Goal: Information Seeking & Learning: Learn about a topic

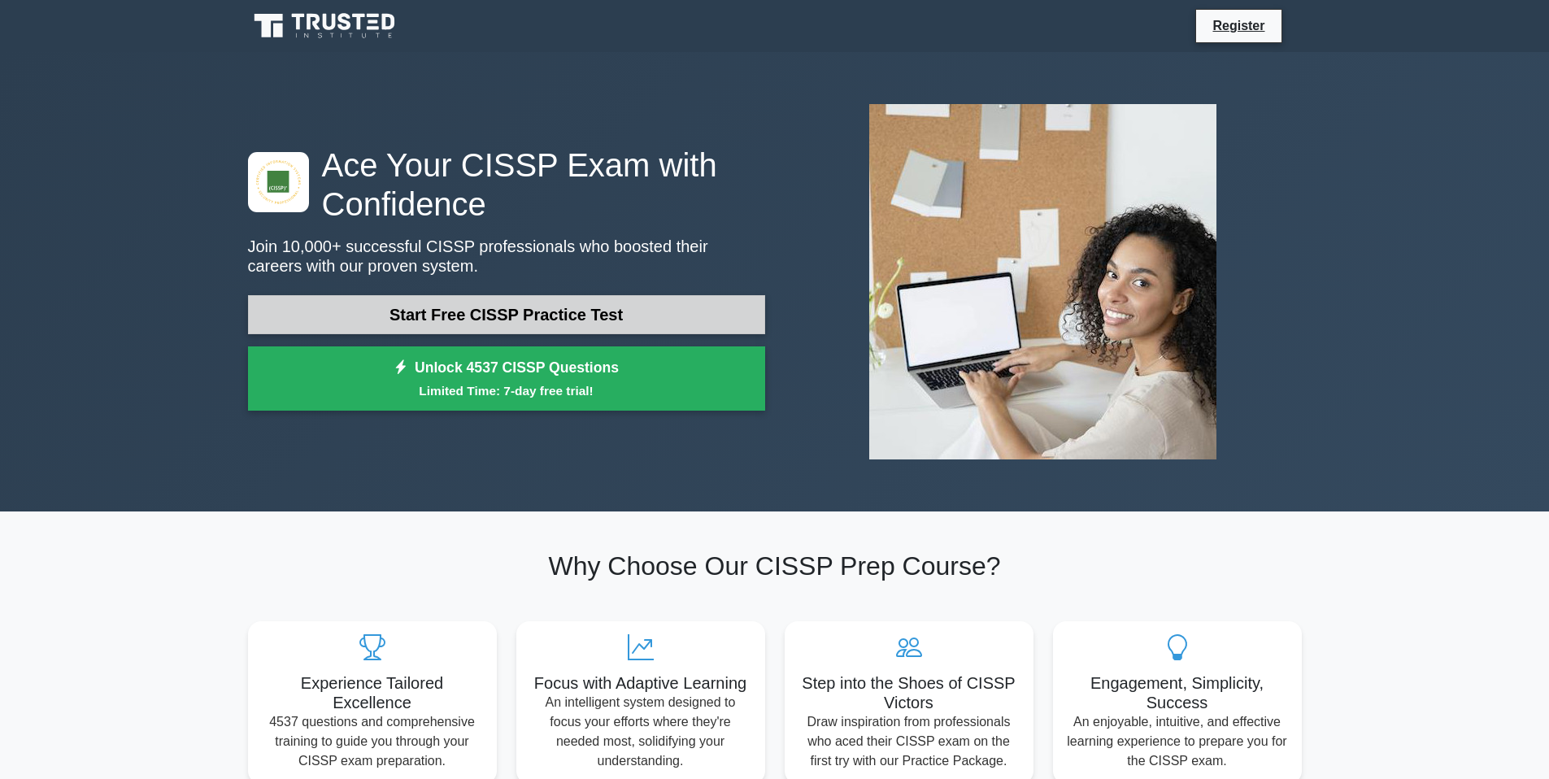
click at [392, 310] on link "Start Free CISSP Practice Test" at bounding box center [506, 314] width 517 height 39
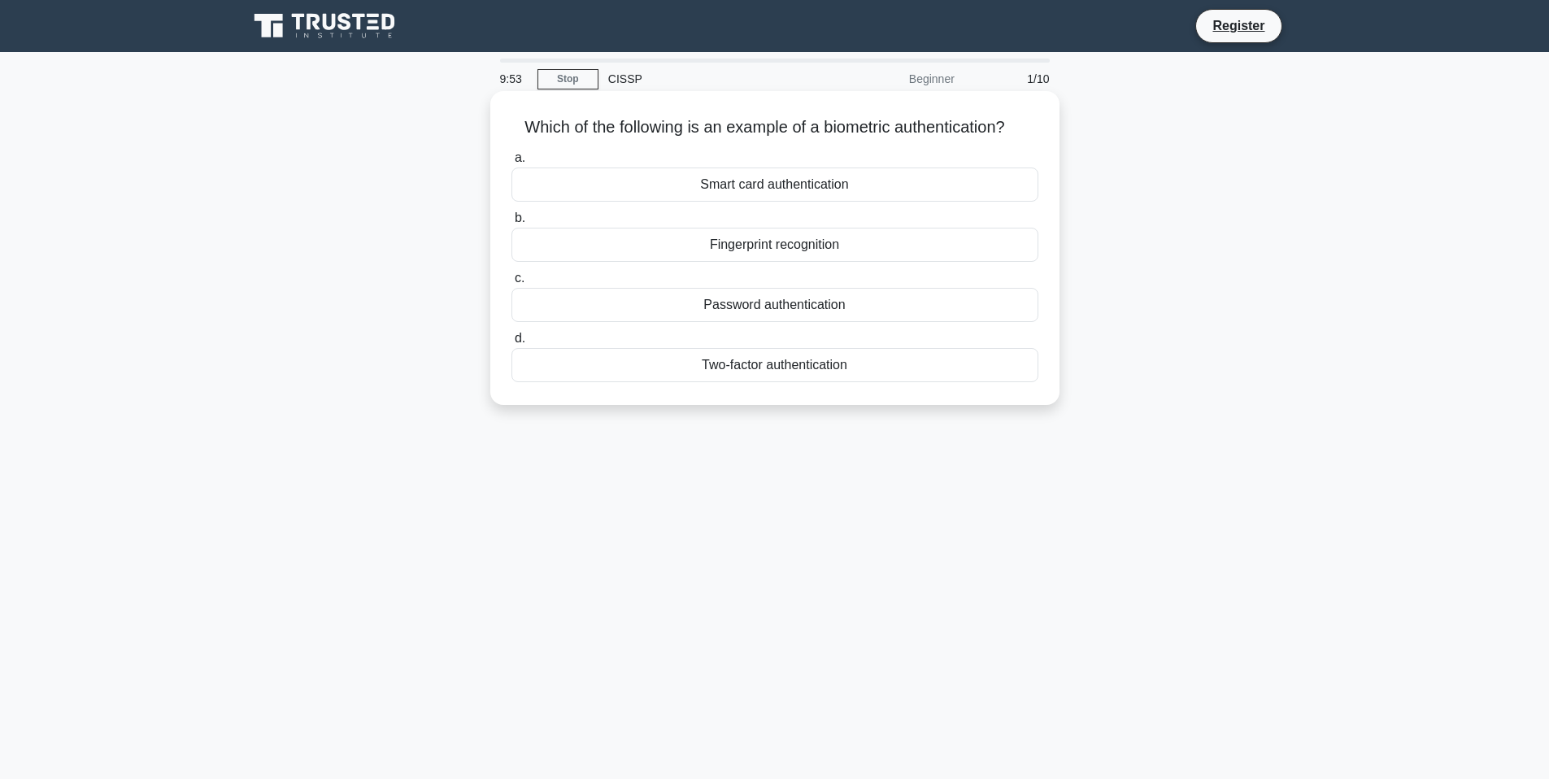
click at [757, 251] on div "Fingerprint recognition" at bounding box center [775, 245] width 527 height 34
click at [512, 224] on input "b. Fingerprint recognition" at bounding box center [512, 218] width 0 height 11
click at [761, 249] on div "Authentication" at bounding box center [775, 245] width 527 height 34
click at [512, 224] on input "b. Authentication" at bounding box center [512, 218] width 0 height 11
click at [781, 186] on div "Secure service" at bounding box center [775, 185] width 527 height 34
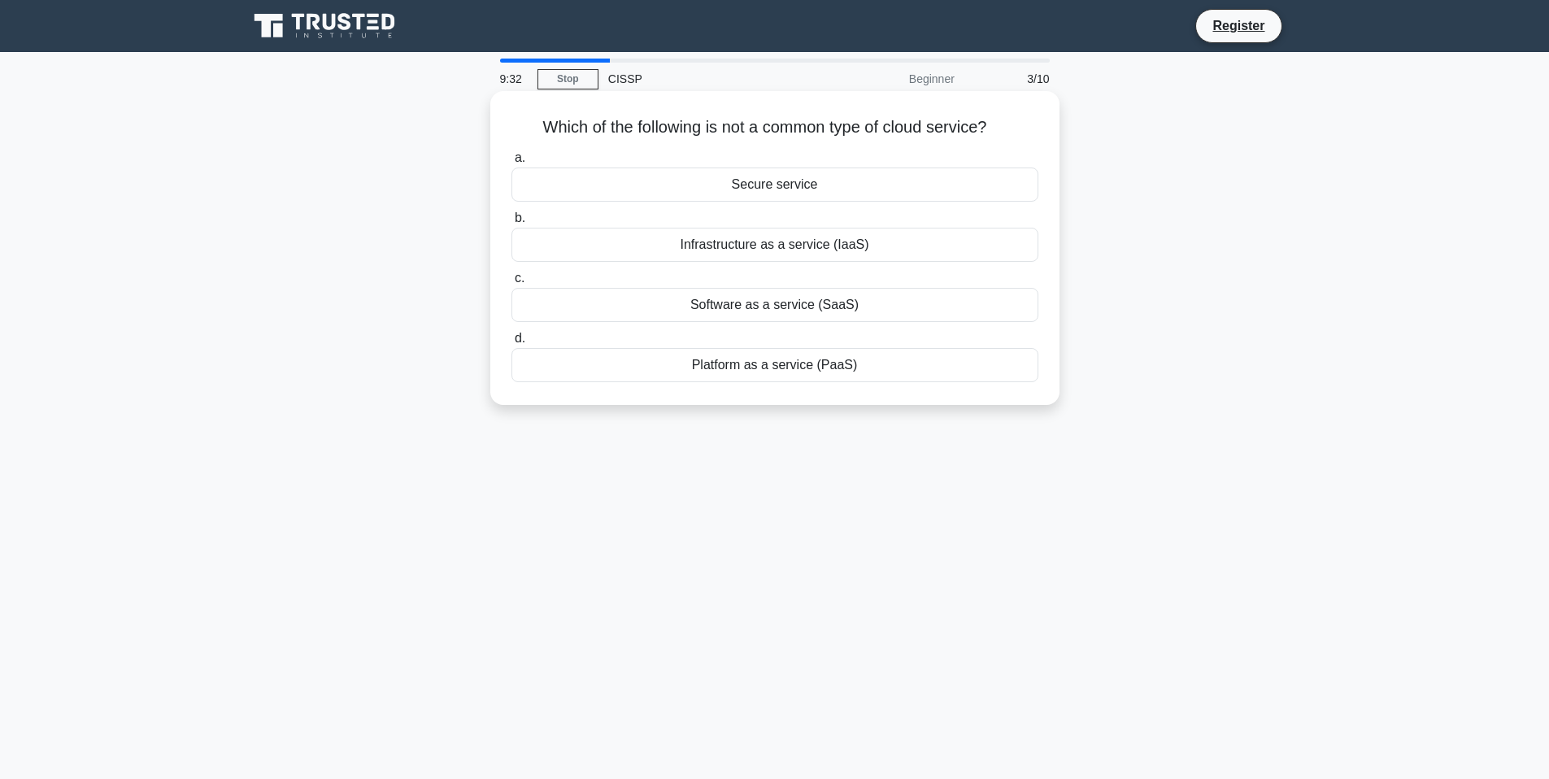
click at [512, 163] on input "a. Secure service" at bounding box center [512, 158] width 0 height 11
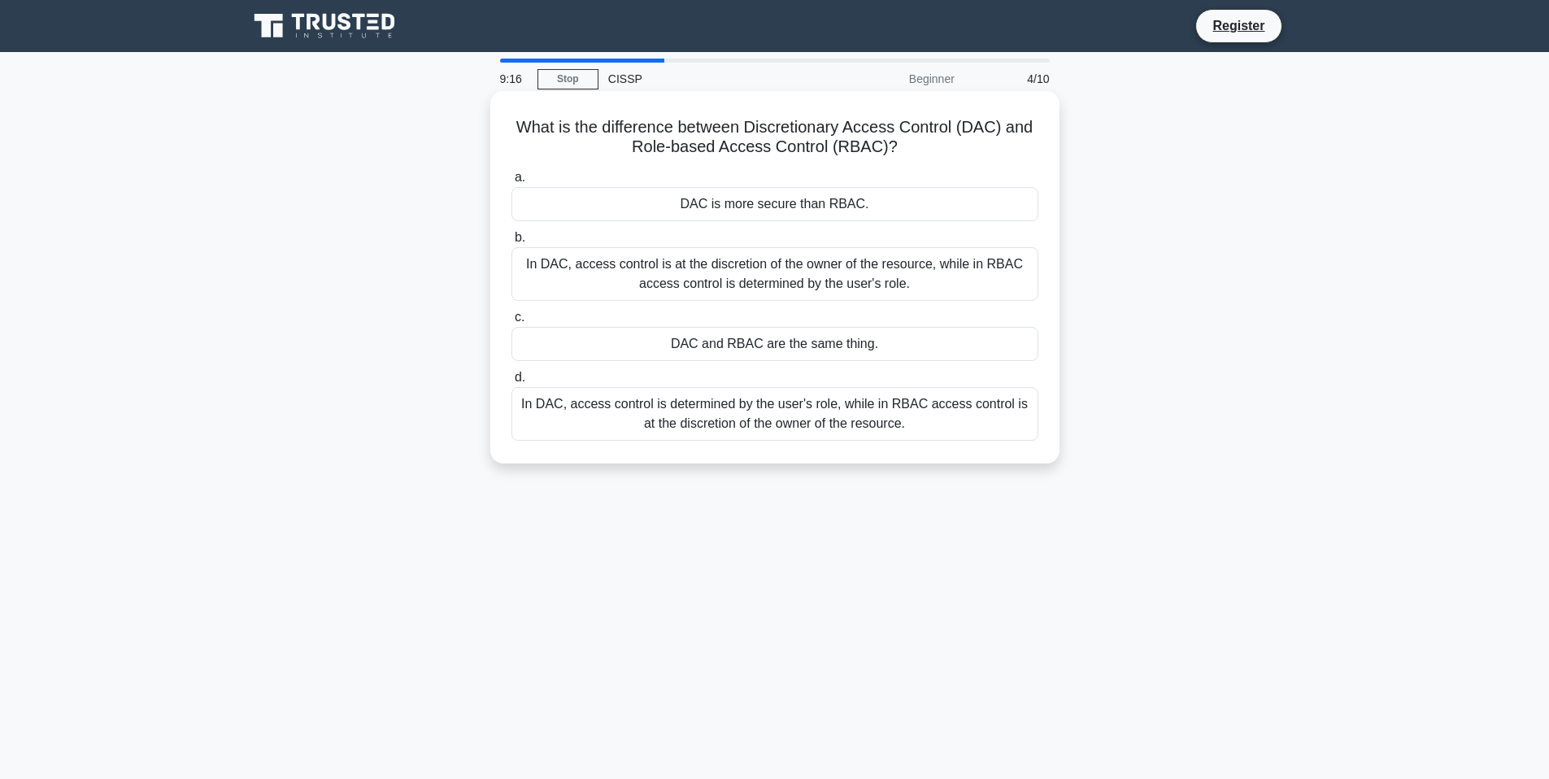
click at [793, 273] on div "In DAC, access control is at the discretion of the owner of the resource, while…" at bounding box center [775, 274] width 527 height 54
click at [512, 243] on input "b. In DAC, access control is at the discretion of the owner of the resource, wh…" at bounding box center [512, 238] width 0 height 11
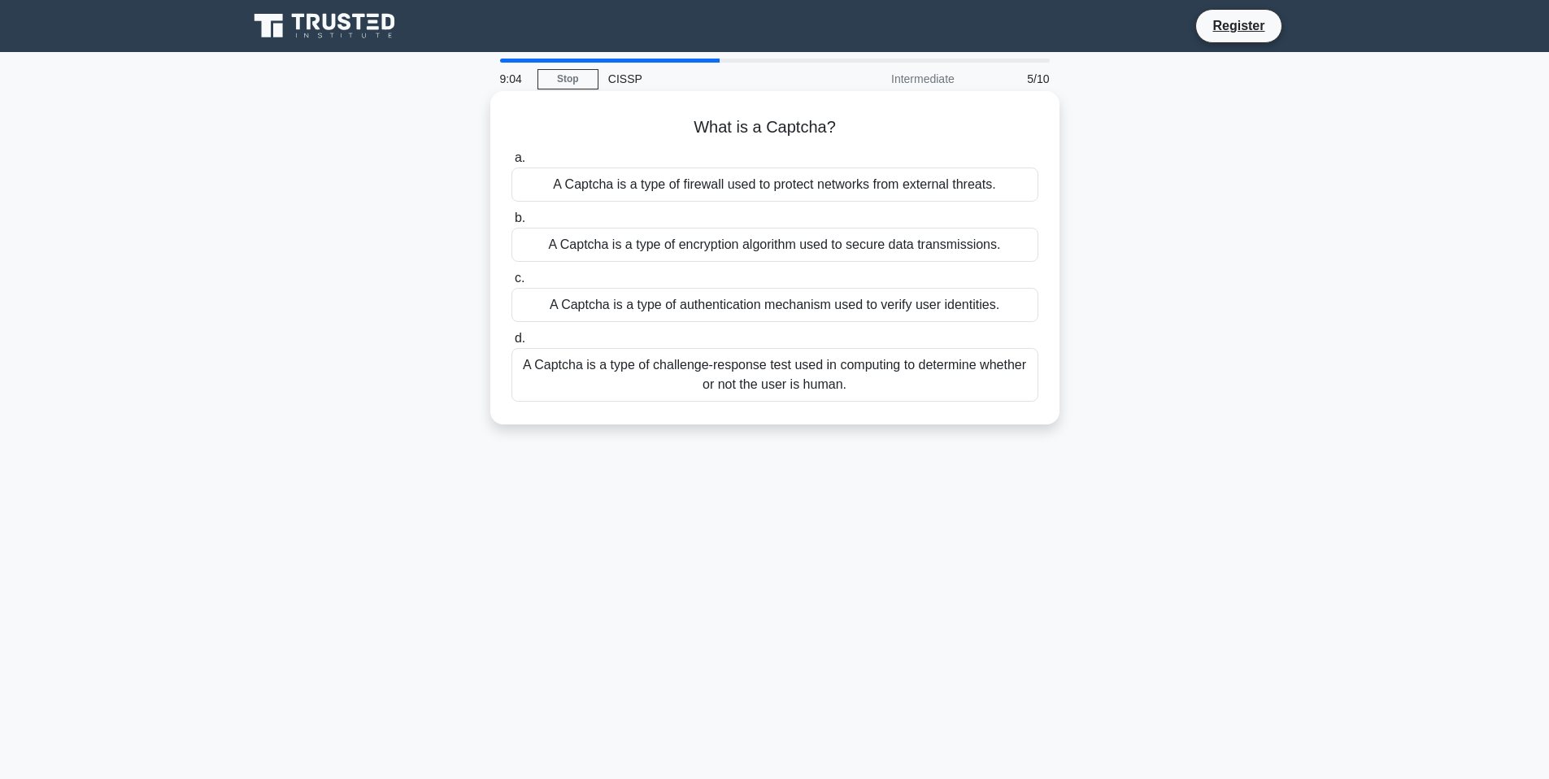
click at [804, 380] on div "A Captcha is a type of challenge-response test used in computing to determine w…" at bounding box center [775, 375] width 527 height 54
click at [512, 344] on input "d. A Captcha is a type of challenge-response test used in computing to determin…" at bounding box center [512, 338] width 0 height 11
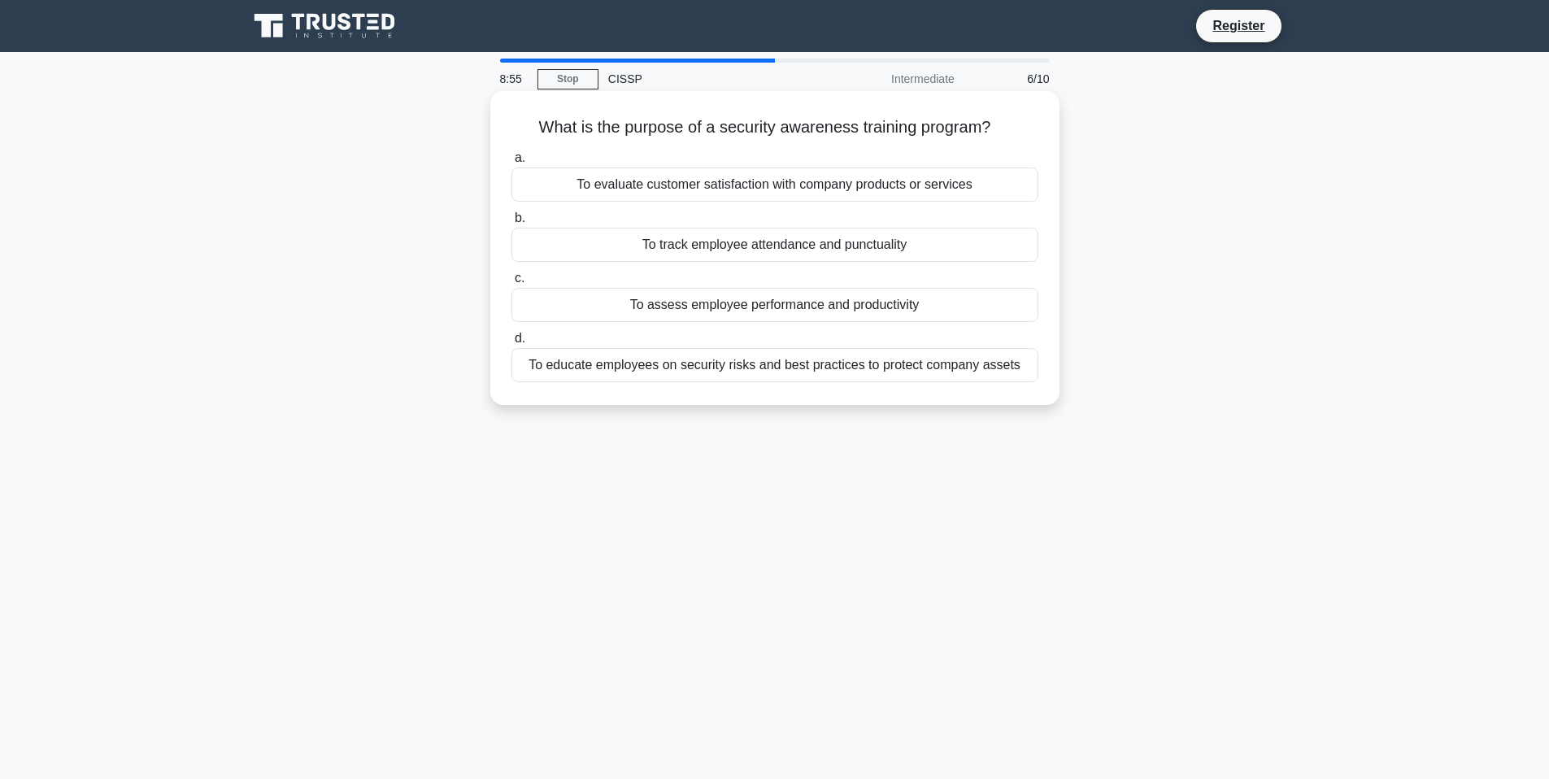
click at [755, 364] on div "To educate employees on security risks and best practices to protect company as…" at bounding box center [775, 365] width 527 height 34
click at [512, 344] on input "d. To educate employees on security risks and best practices to protect company…" at bounding box center [512, 338] width 0 height 11
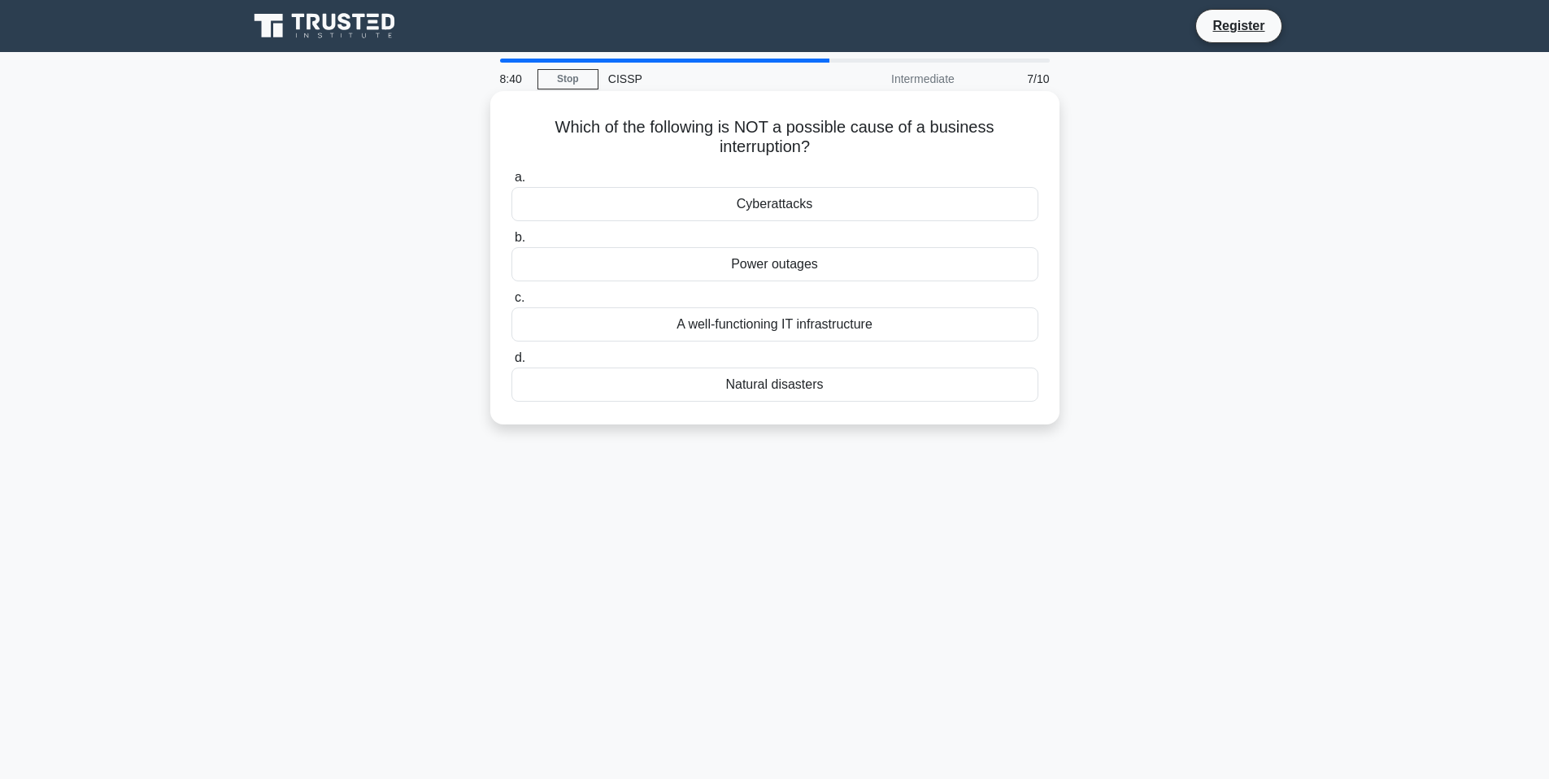
click at [756, 326] on div "A well-functioning IT infrastructure" at bounding box center [775, 324] width 527 height 34
click at [512, 303] on input "c. A well-functioning IT infrastructure" at bounding box center [512, 298] width 0 height 11
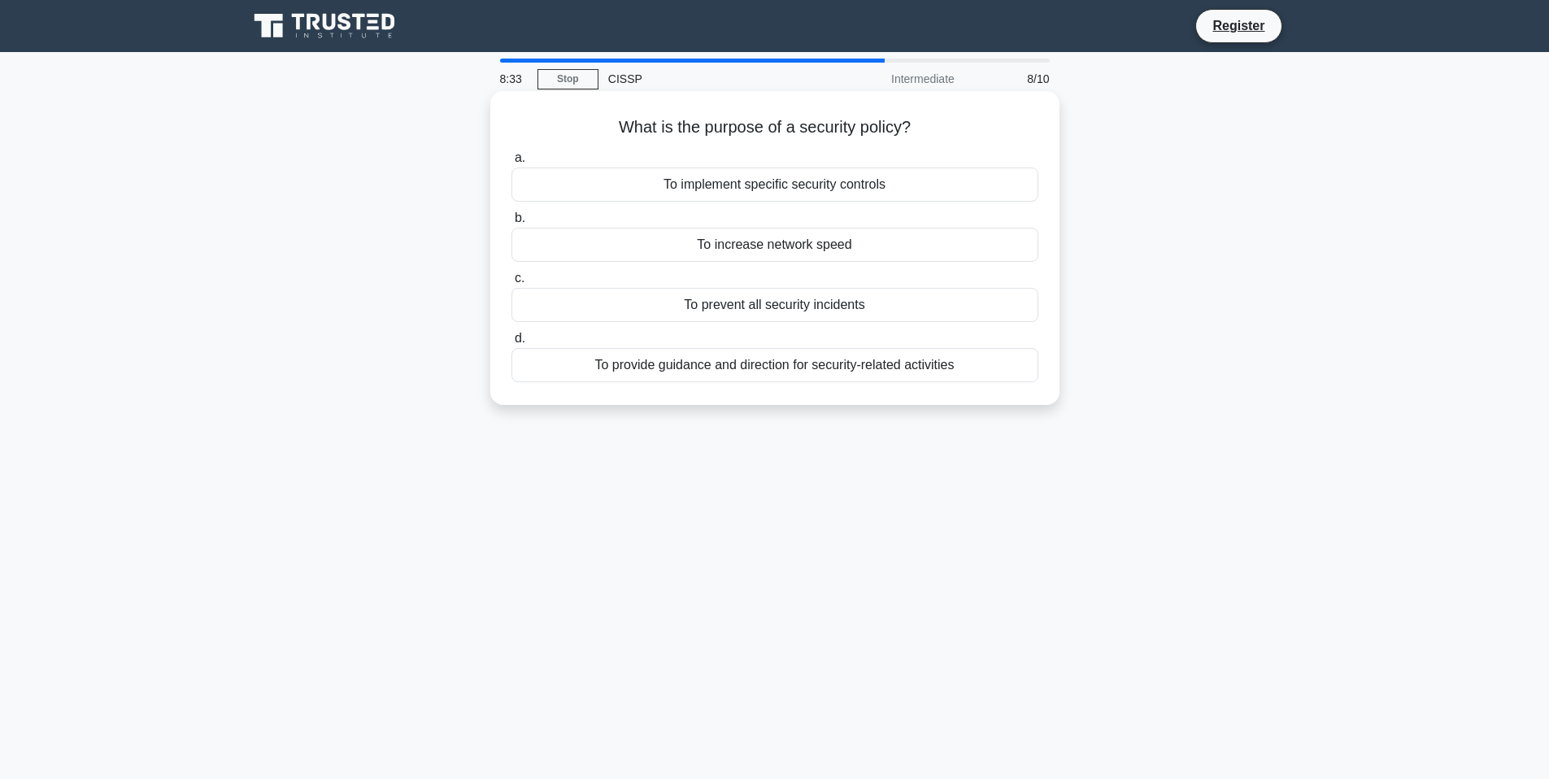
click at [766, 370] on div "To provide guidance and direction for security-related activities" at bounding box center [775, 365] width 527 height 34
click at [512, 344] on input "d. To provide guidance and direction for security-related activities" at bounding box center [512, 338] width 0 height 11
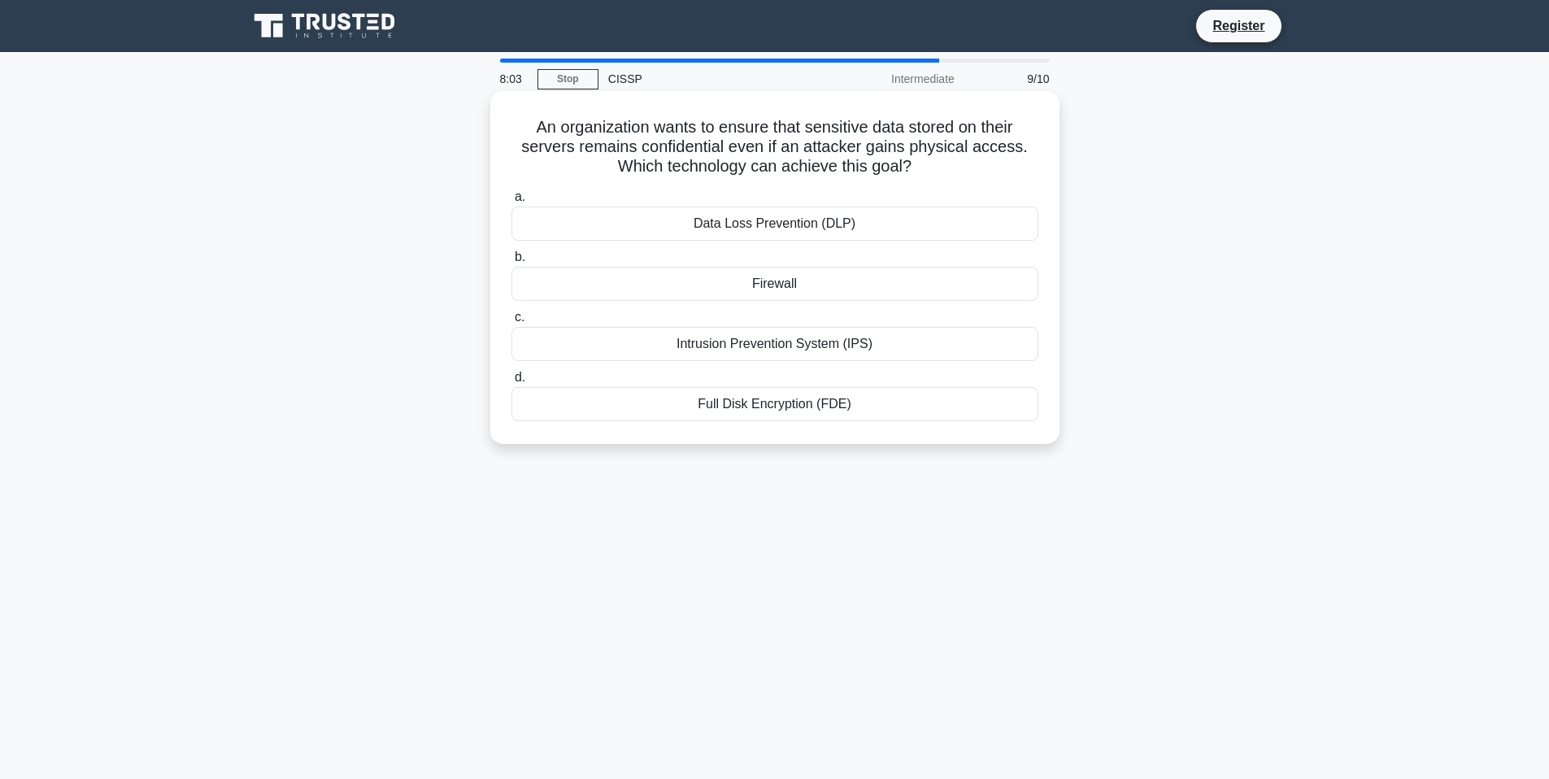
click at [781, 407] on div "Full Disk Encryption (FDE)" at bounding box center [775, 404] width 527 height 34
click at [512, 383] on input "d. Full Disk Encryption (FDE)" at bounding box center [512, 378] width 0 height 11
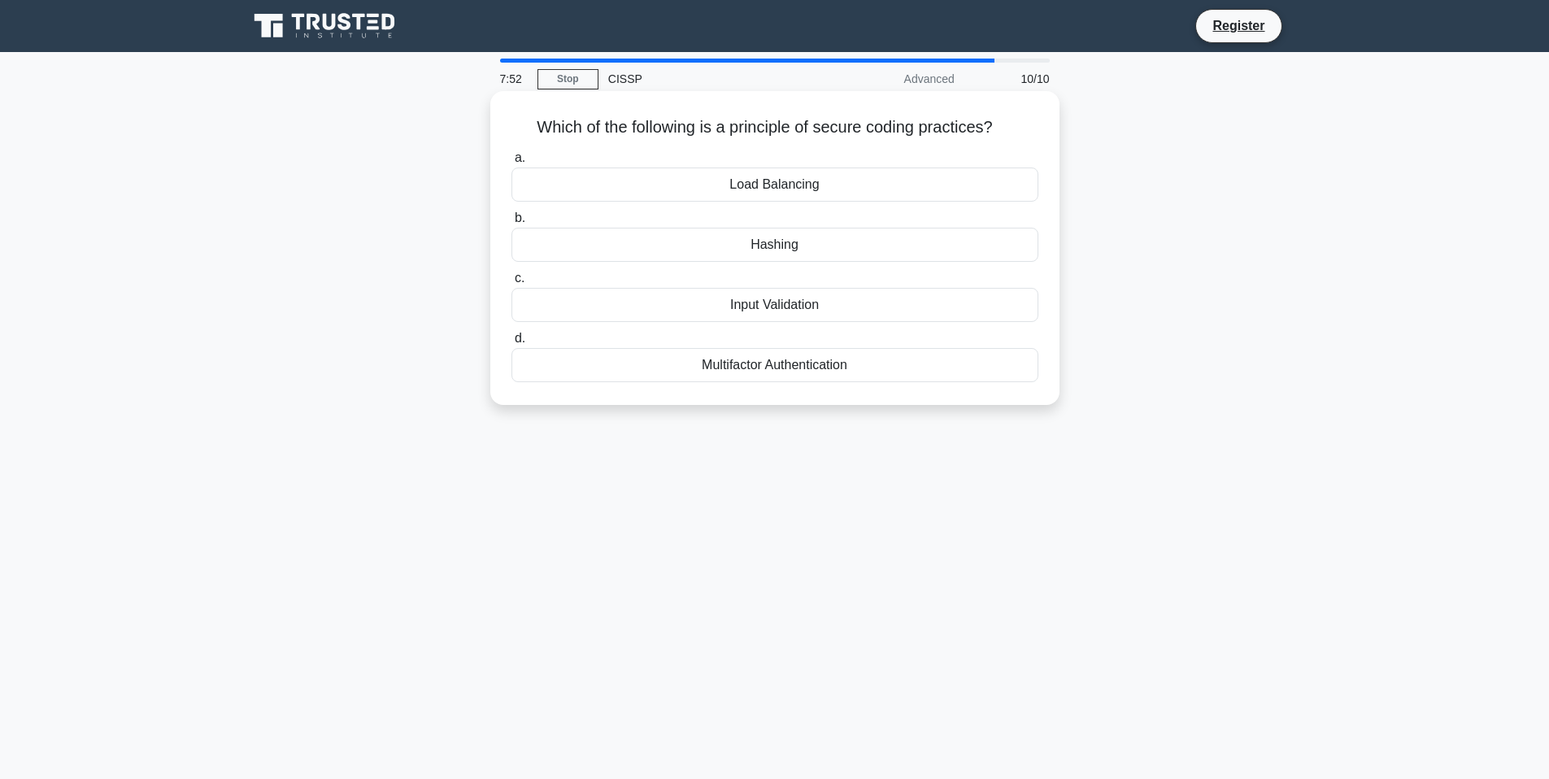
click at [787, 188] on div "Load Balancing" at bounding box center [775, 185] width 527 height 34
click at [512, 163] on input "a. Load Balancing" at bounding box center [512, 158] width 0 height 11
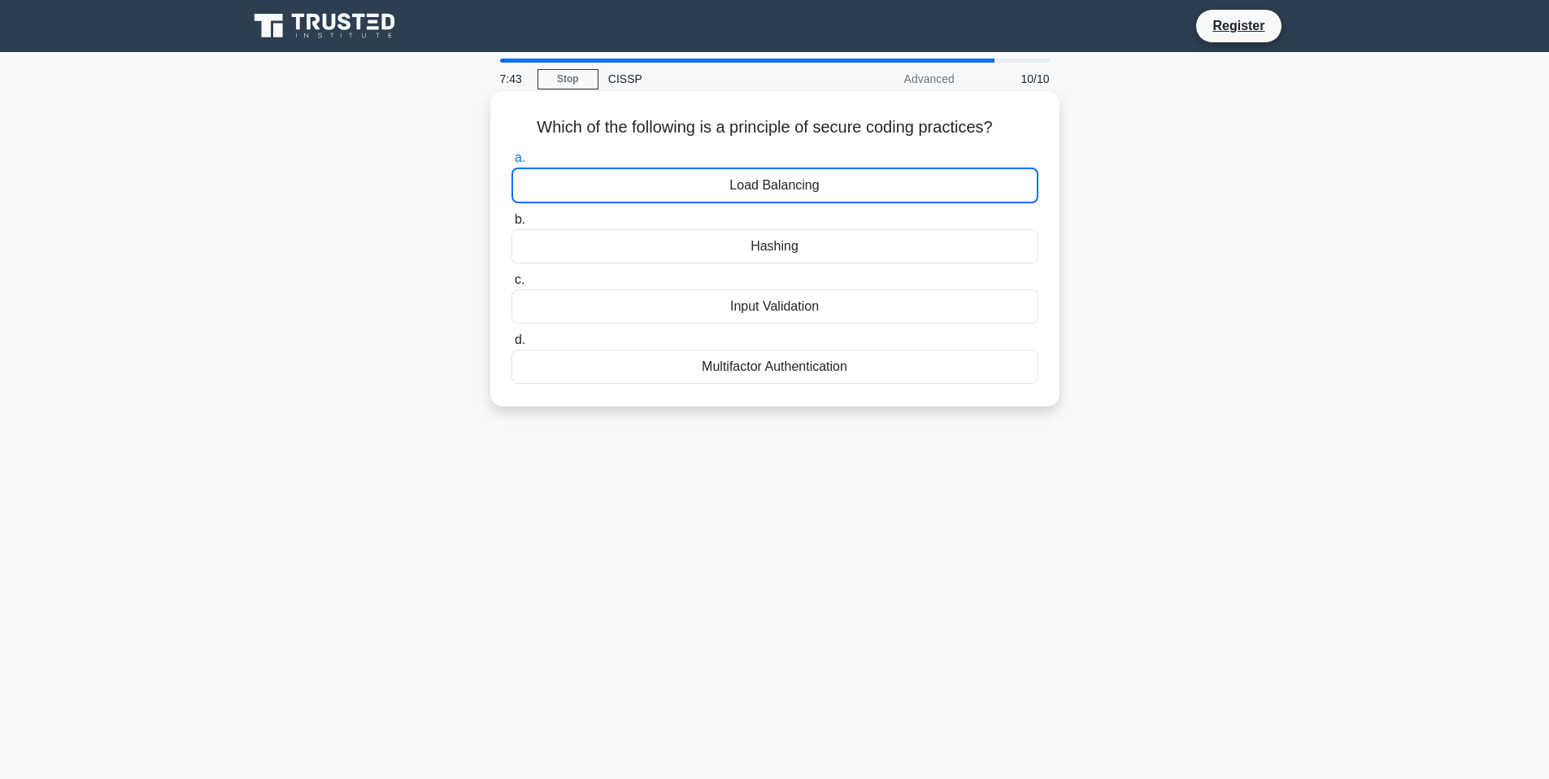
click at [787, 308] on div "Input Validation" at bounding box center [775, 307] width 527 height 34
click at [512, 285] on input "c. Input Validation" at bounding box center [512, 280] width 0 height 11
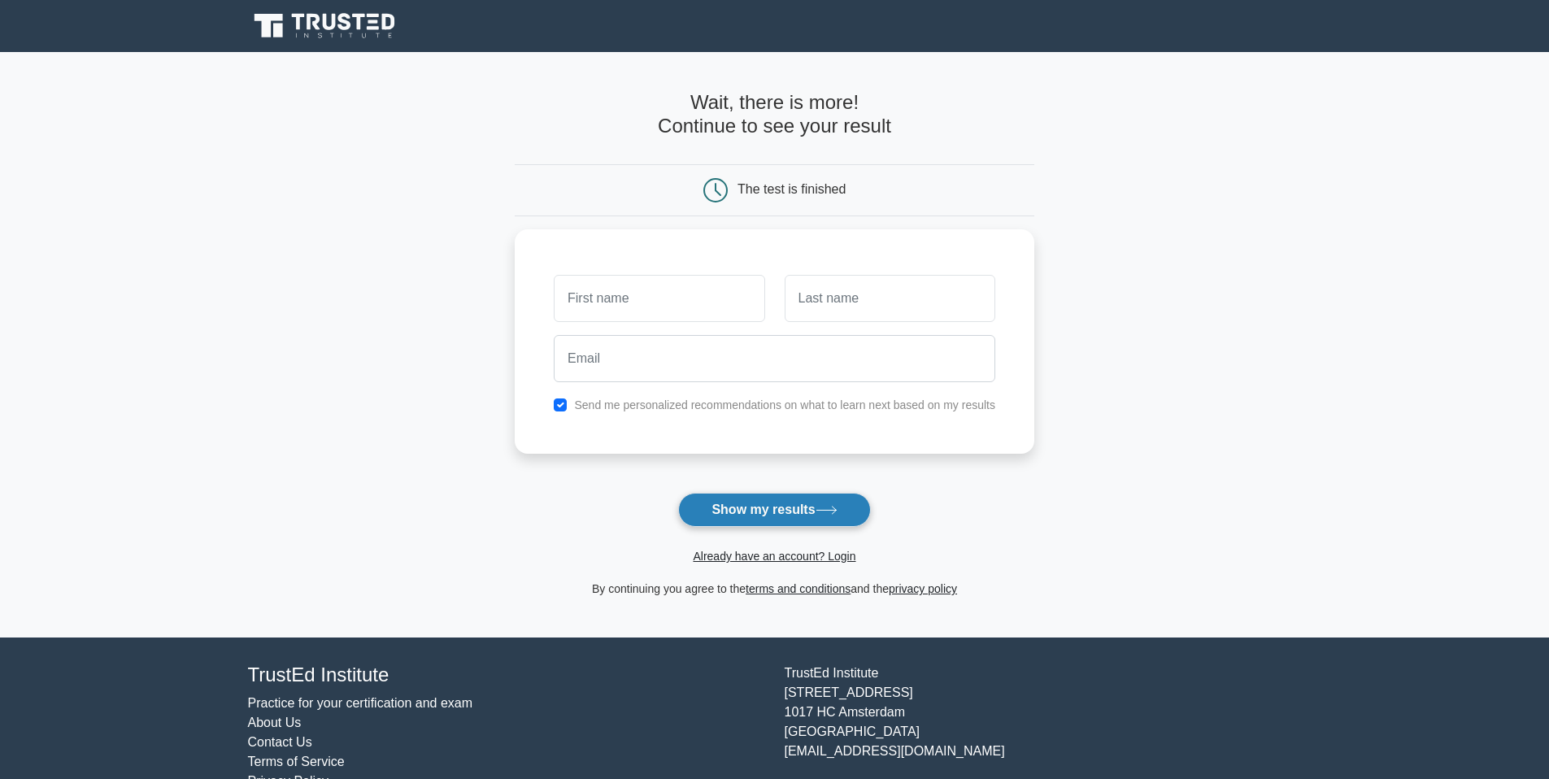
click at [778, 505] on button "Show my results" at bounding box center [774, 510] width 192 height 34
